Goal: Transaction & Acquisition: Purchase product/service

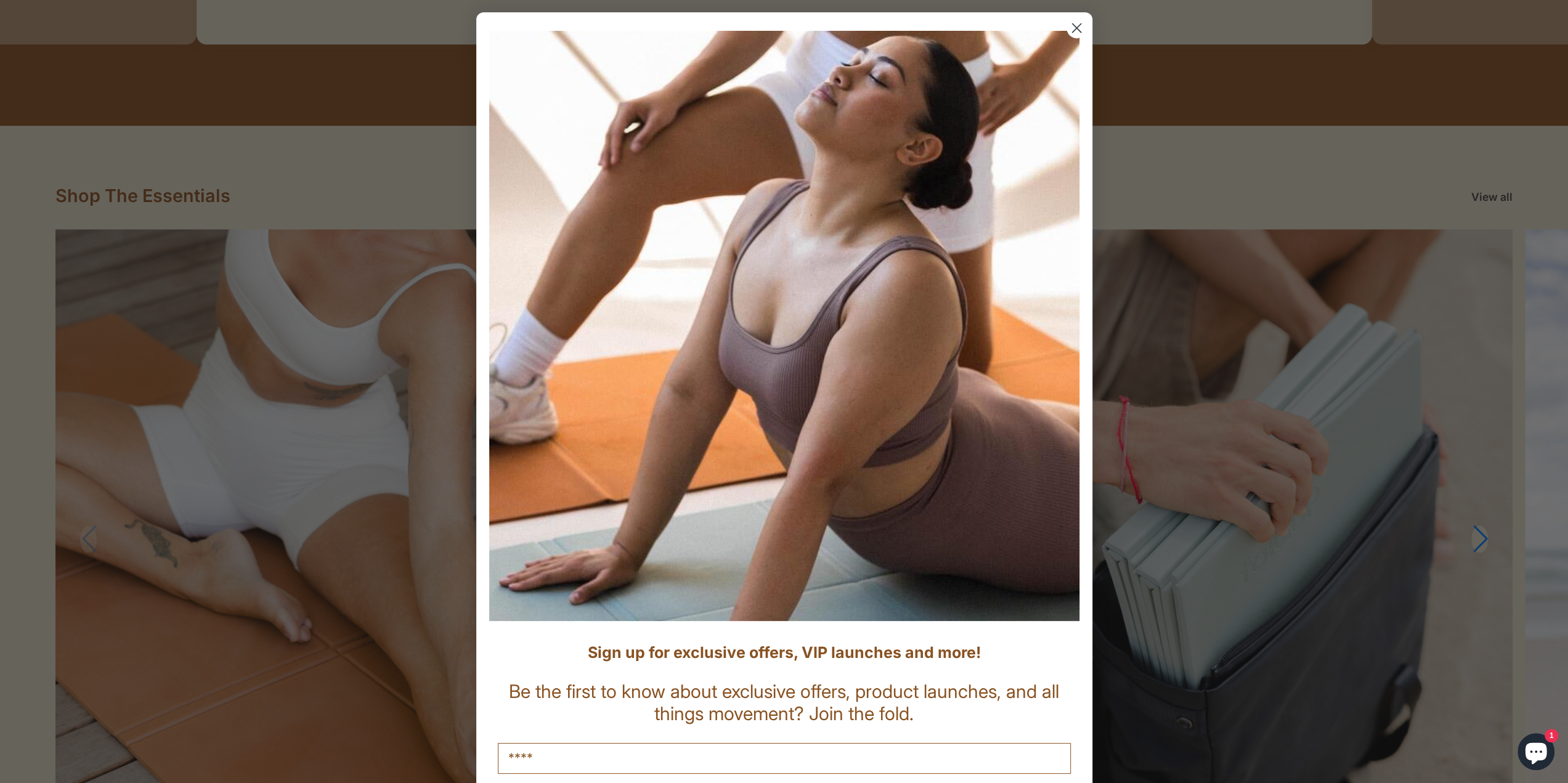
scroll to position [1232, 0]
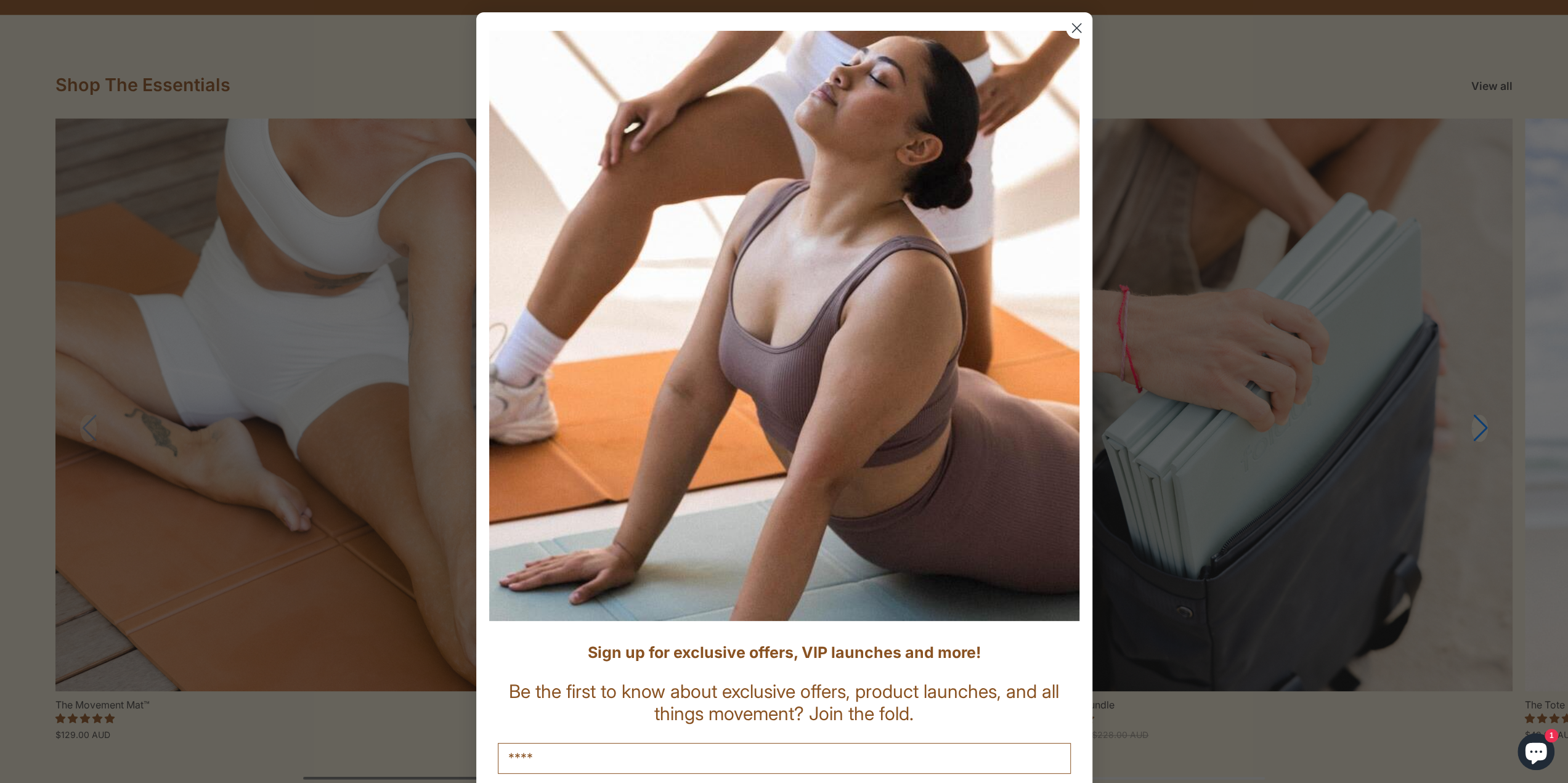
click at [1066, 27] on circle "Close dialog" at bounding box center [1076, 28] width 20 height 20
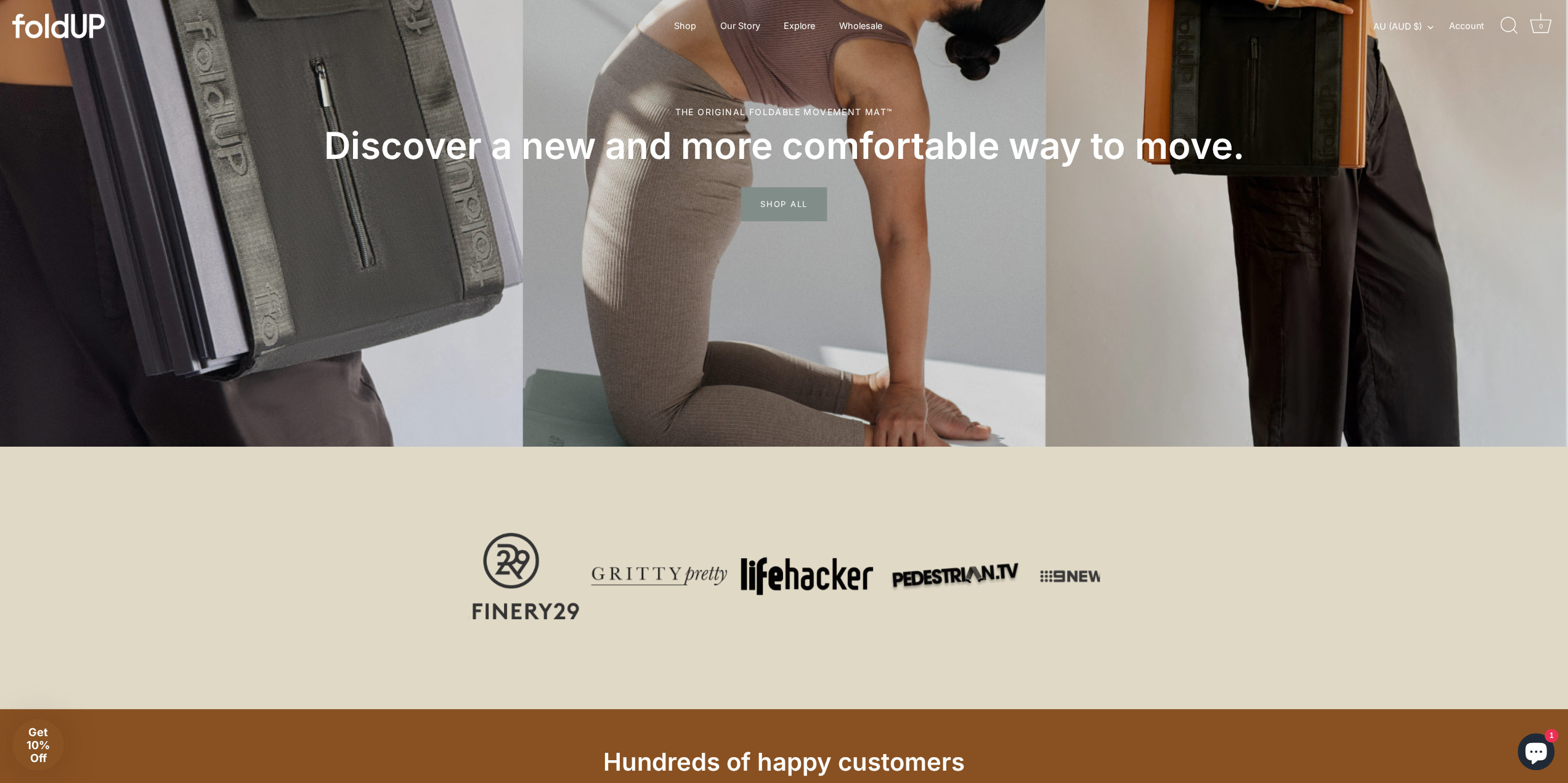
scroll to position [0, 0]
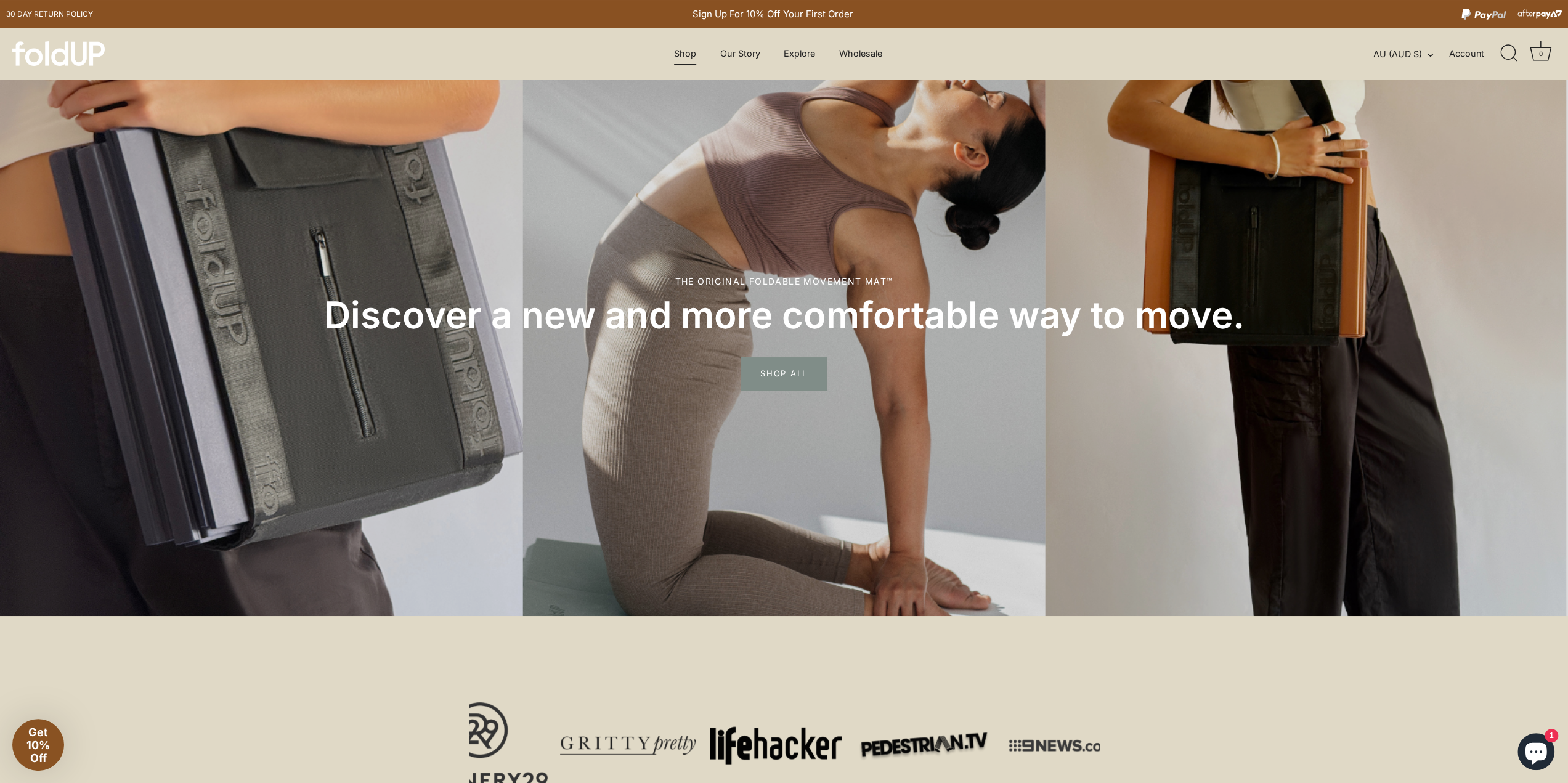
click at [687, 52] on link "Shop" at bounding box center [685, 53] width 43 height 23
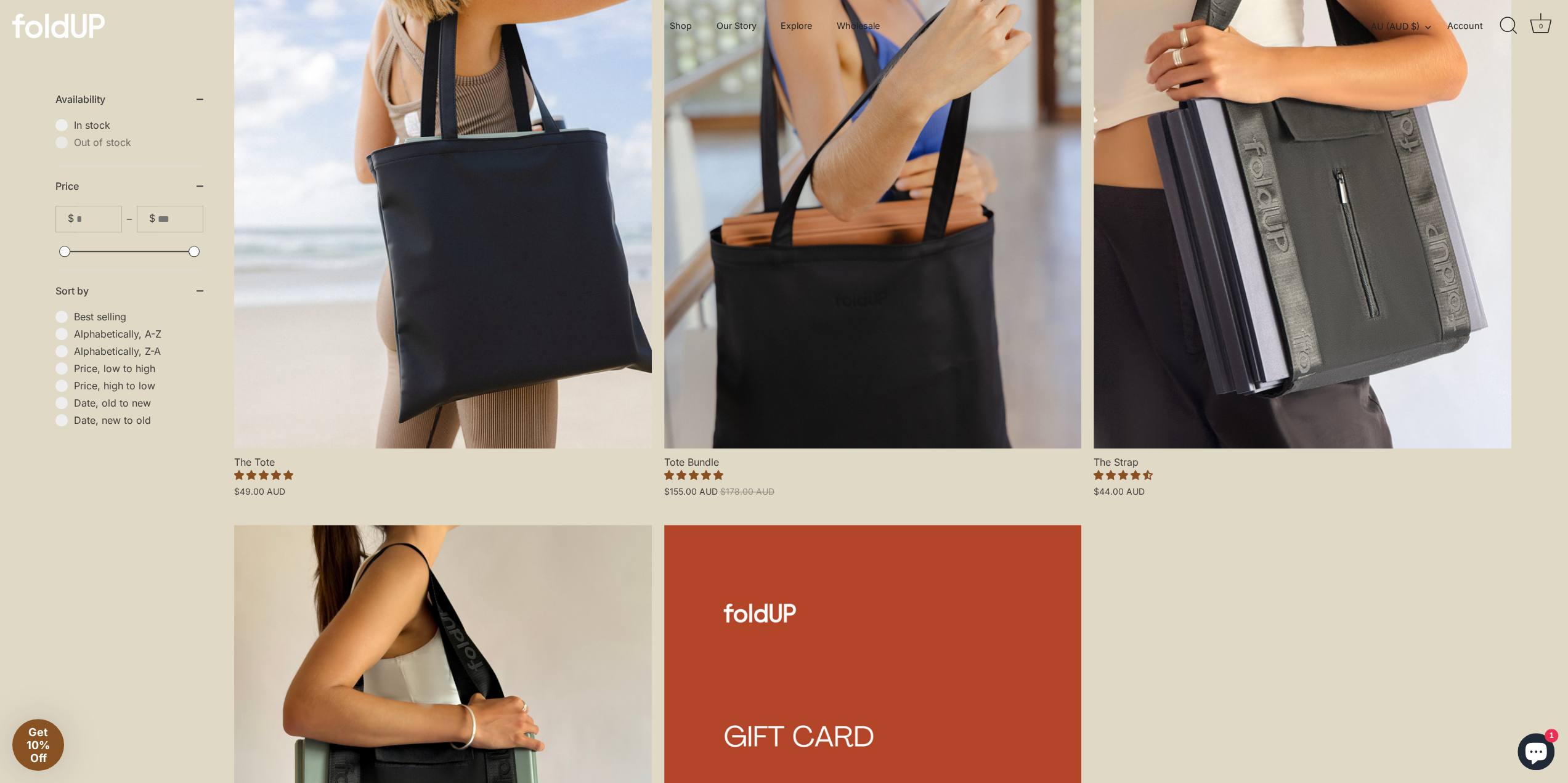
scroll to position [677, 0]
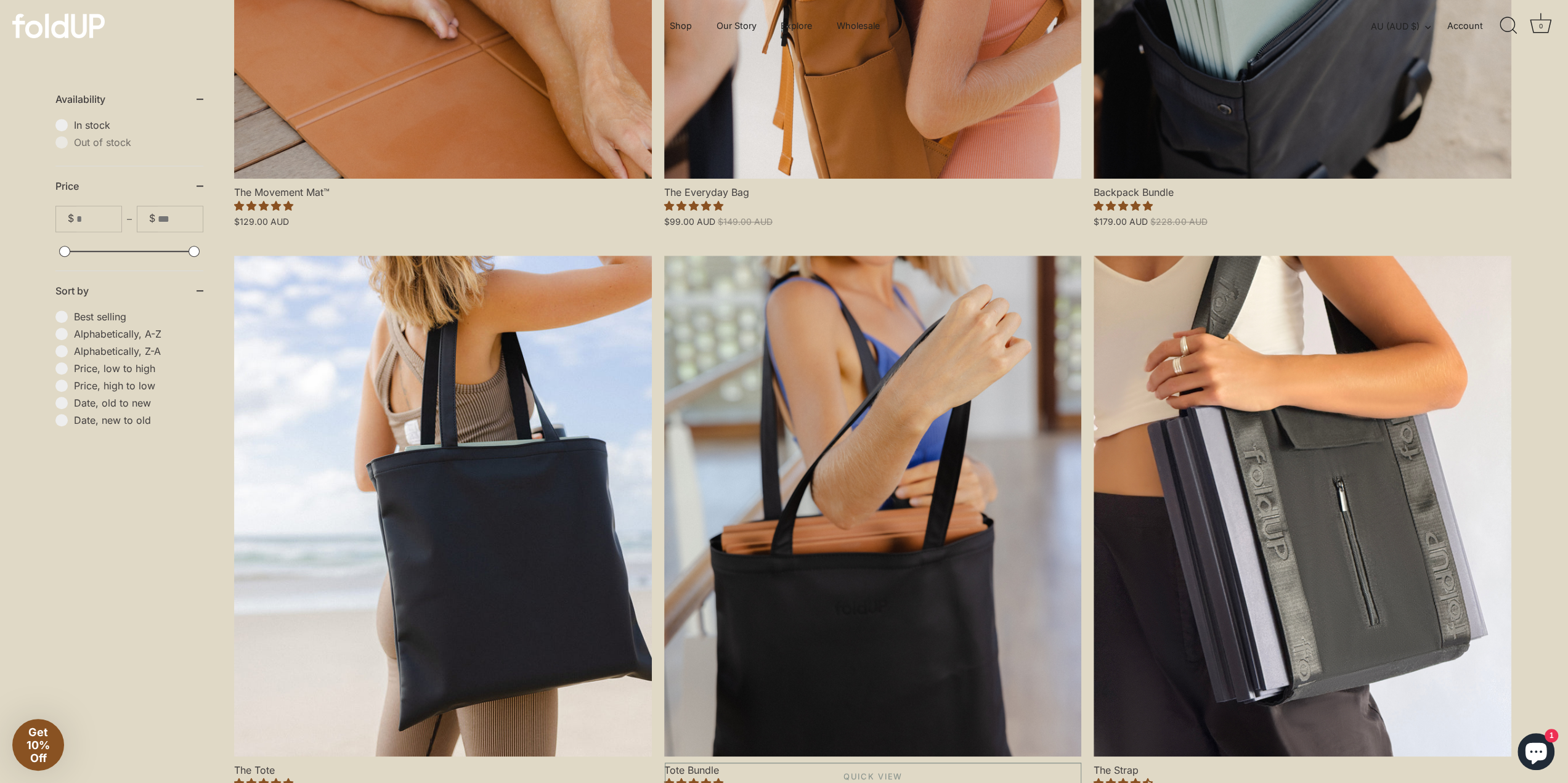
click at [809, 458] on link "Tote Bundle" at bounding box center [872, 506] width 417 height 501
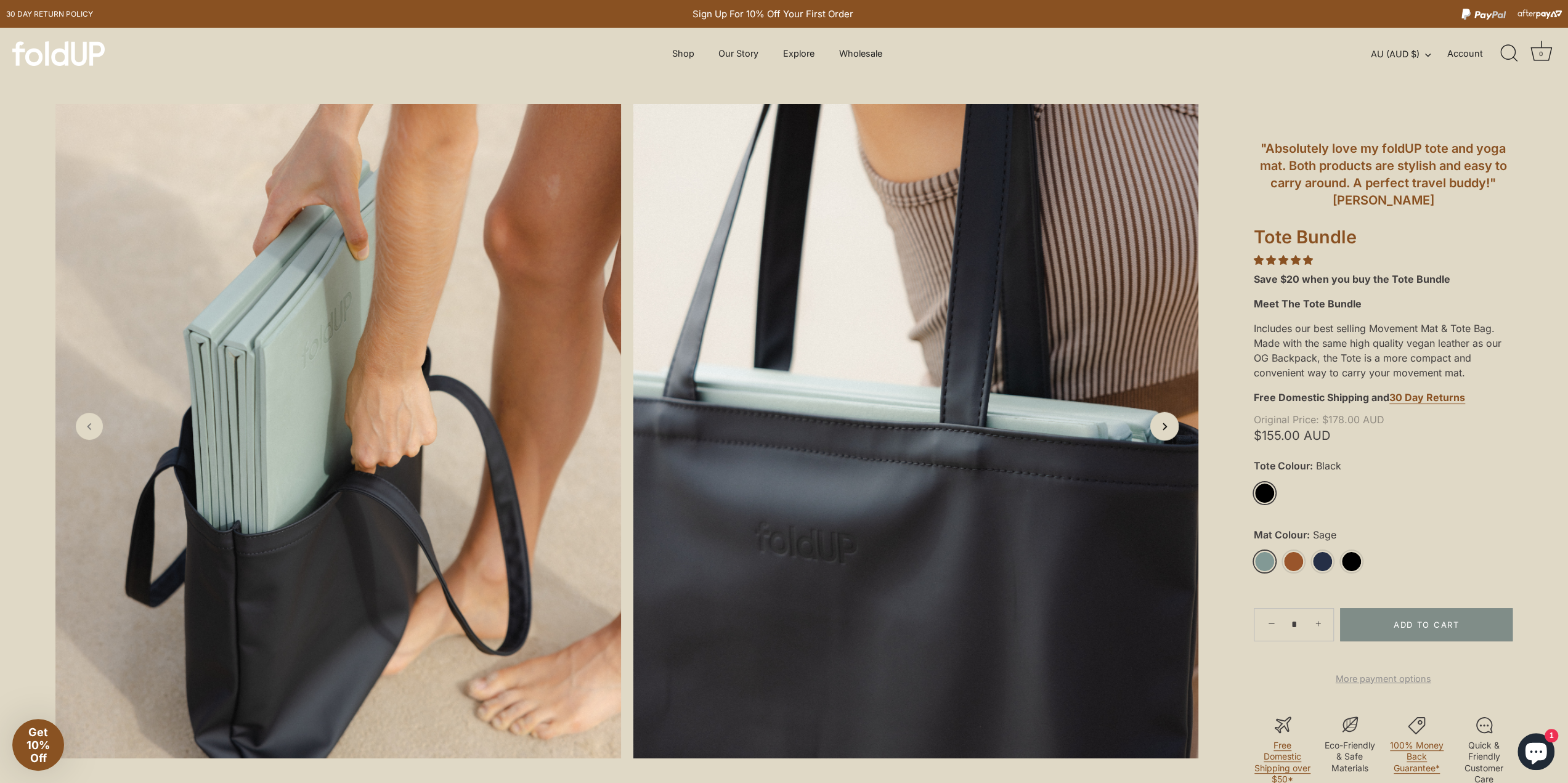
click at [1168, 430] on icon "Next slide" at bounding box center [1163, 426] width 13 height 13
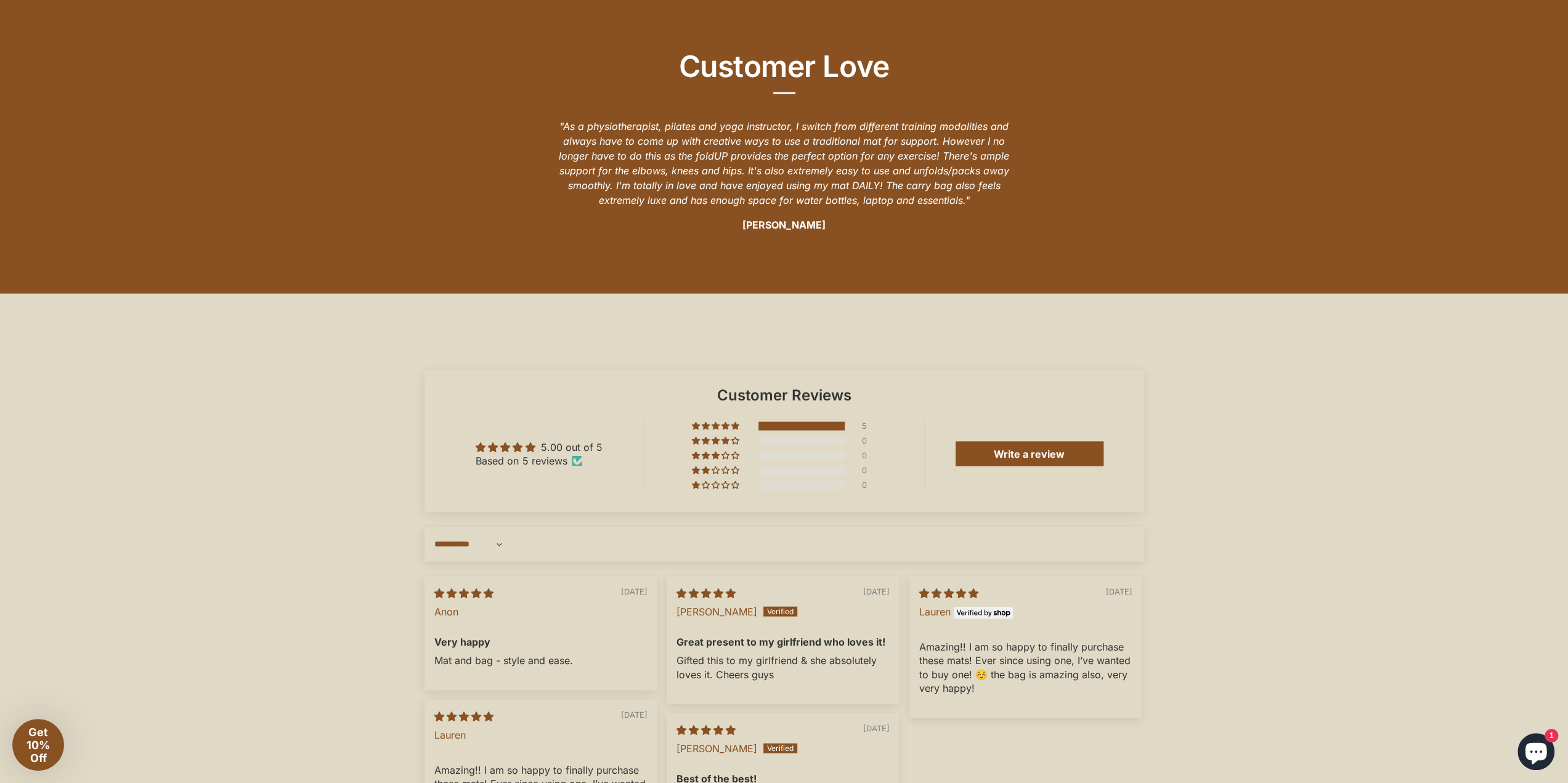
scroll to position [2709, 0]
